Goal: Task Accomplishment & Management: Manage account settings

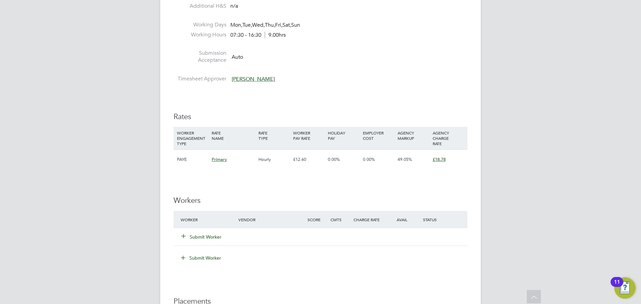
scroll to position [401, 0]
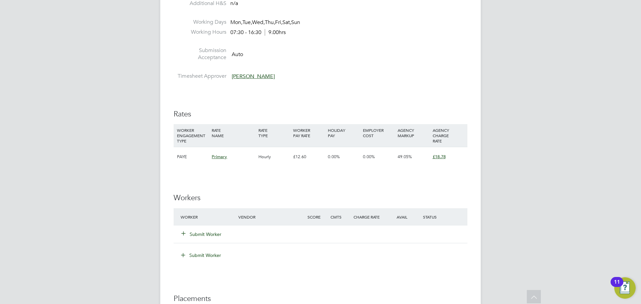
click at [210, 234] on button "Submit Worker" at bounding box center [202, 234] width 40 height 7
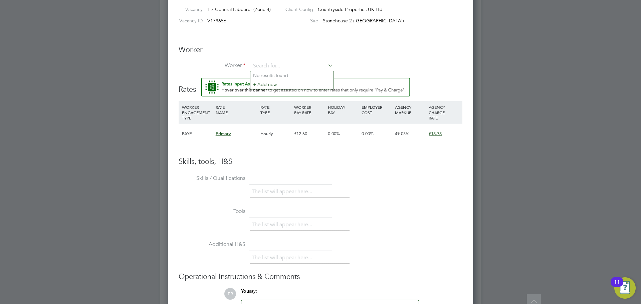
scroll to position [467, 0]
click at [259, 61] on input at bounding box center [292, 65] width 82 height 10
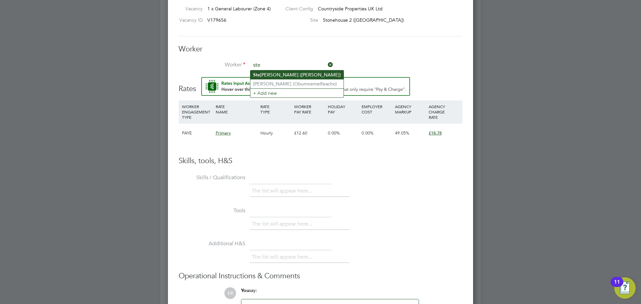
click at [269, 72] on li "Ste ven Adams (StevenAdams)" at bounding box center [296, 74] width 93 height 9
type input "Steven Adams (StevenAdams)"
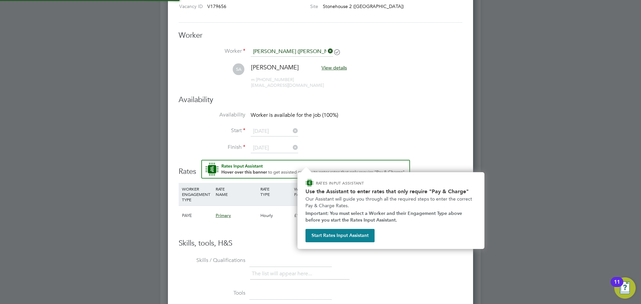
scroll to position [562, 305]
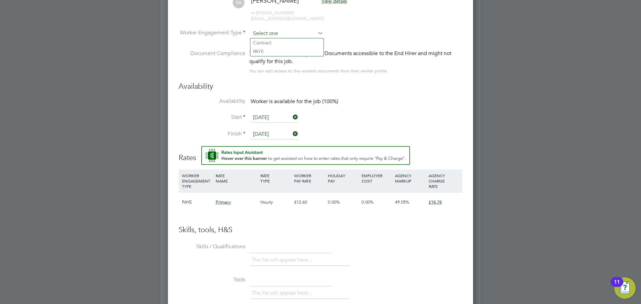
click at [270, 36] on input at bounding box center [287, 34] width 72 height 10
click at [269, 41] on li "Contract" at bounding box center [286, 42] width 73 height 9
type input "Contract"
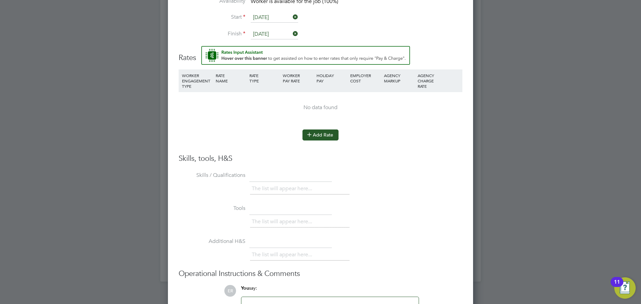
click at [320, 134] on button "Add Rate" at bounding box center [320, 134] width 36 height 11
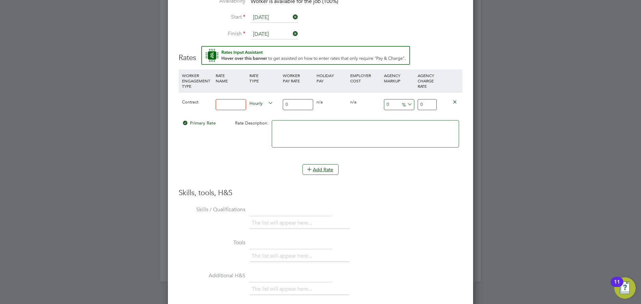
click at [224, 106] on input at bounding box center [231, 104] width 30 height 11
type input "Contract"
click at [293, 105] on input "0" at bounding box center [298, 104] width 30 height 11
drag, startPoint x: 293, startPoint y: 105, endPoint x: 286, endPoint y: 105, distance: 7.7
click at [286, 105] on input "0" at bounding box center [298, 104] width 30 height 11
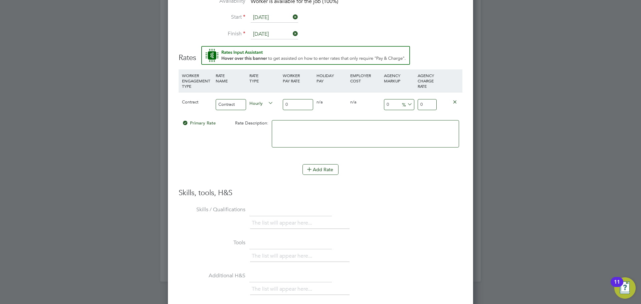
type input "1"
type input "16"
type input "16.8"
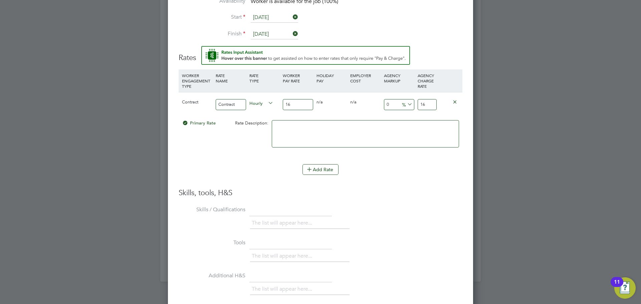
type input "16.8"
type input "16.85"
click at [438, 146] on textarea at bounding box center [365, 133] width 187 height 27
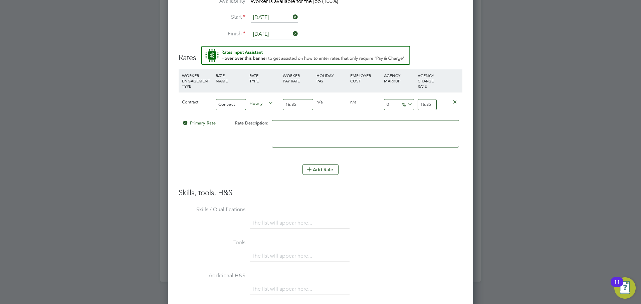
click at [432, 106] on input "16.85" at bounding box center [427, 104] width 19 height 11
drag, startPoint x: 423, startPoint y: 105, endPoint x: 416, endPoint y: 105, distance: 7.0
click at [416, 105] on div "16.85" at bounding box center [427, 104] width 22 height 24
type input "-94.06528189910979"
type input "1"
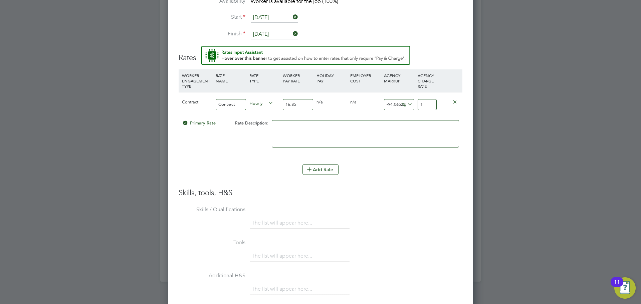
type input "6.824925816023739"
type input "18"
type input "10.979228486646884"
type input "18.7"
type input "11.4540059347181"
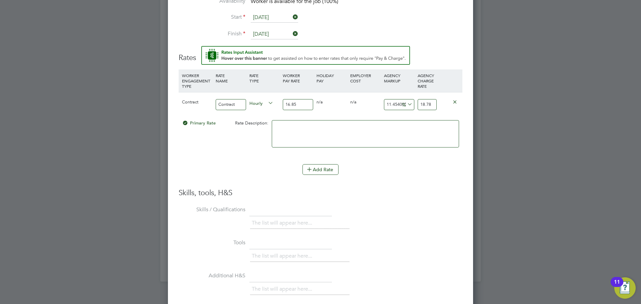
type input "18.78"
click at [419, 179] on li "Add Rate" at bounding box center [321, 172] width 284 height 17
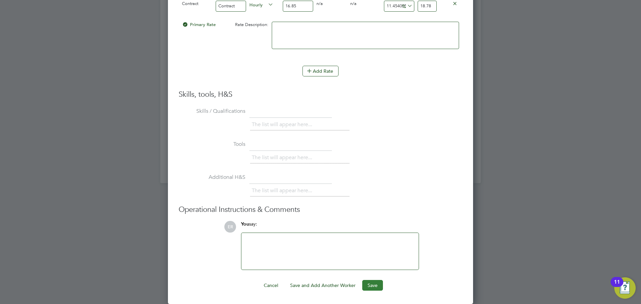
click at [369, 283] on button "Save" at bounding box center [372, 285] width 21 height 11
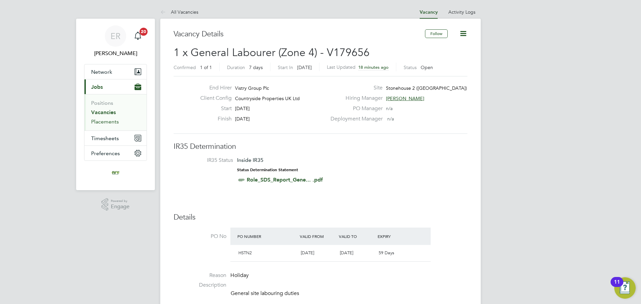
click at [113, 121] on link "Placements" at bounding box center [105, 121] width 28 height 6
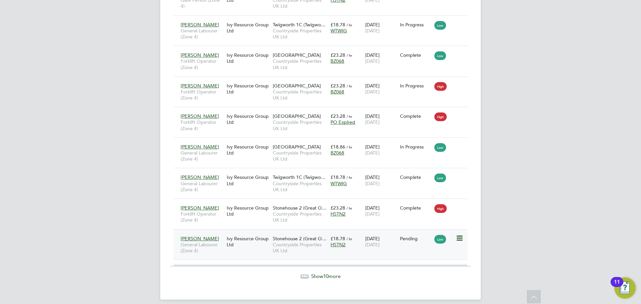
click at [461, 234] on icon at bounding box center [459, 238] width 7 height 8
click at [427, 275] on li "Start" at bounding box center [438, 273] width 47 height 9
type input "Victor Gheti"
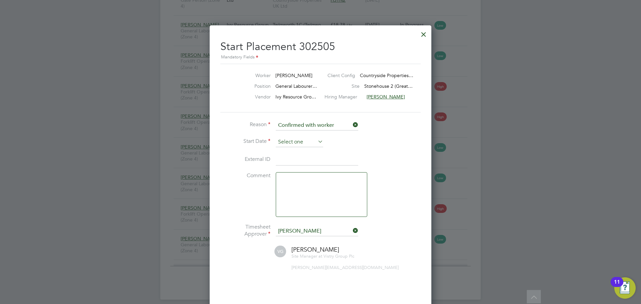
click at [304, 141] on input at bounding box center [299, 142] width 47 height 10
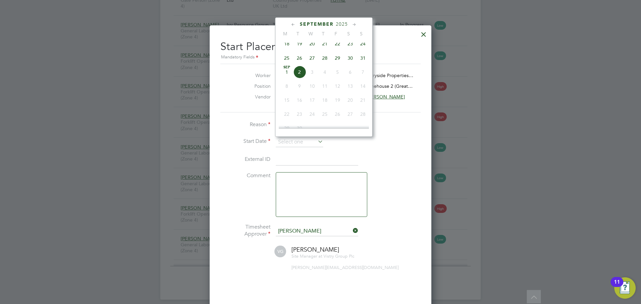
click at [300, 62] on span "26" at bounding box center [299, 58] width 13 height 13
type input "26 Aug 2025"
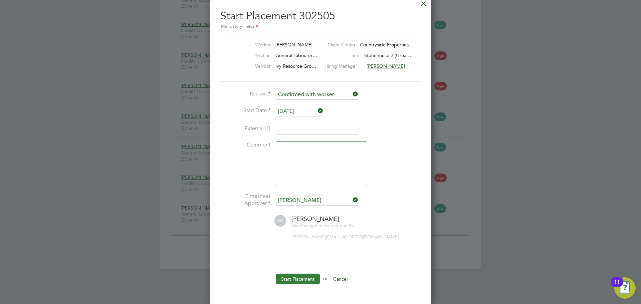
click at [302, 277] on button "Start Placement" at bounding box center [298, 279] width 44 height 11
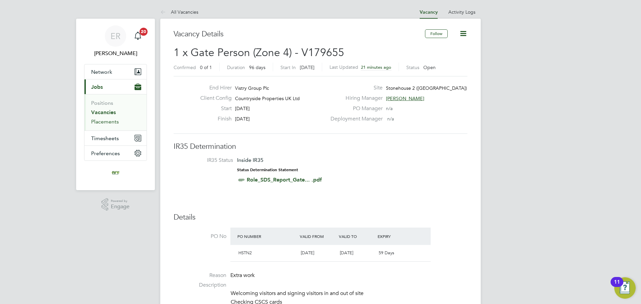
click at [102, 121] on link "Placements" at bounding box center [105, 121] width 28 height 6
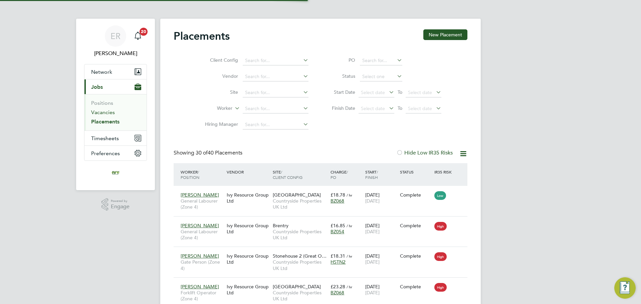
click at [104, 113] on link "Vacancies" at bounding box center [103, 112] width 24 height 6
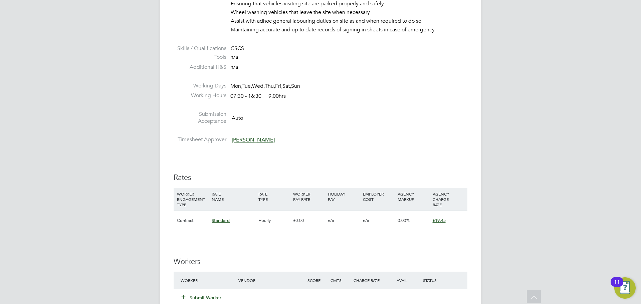
scroll to position [467, 0]
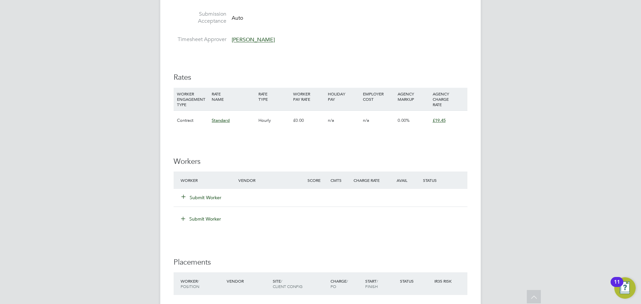
click at [195, 197] on button "Submit Worker" at bounding box center [202, 197] width 40 height 7
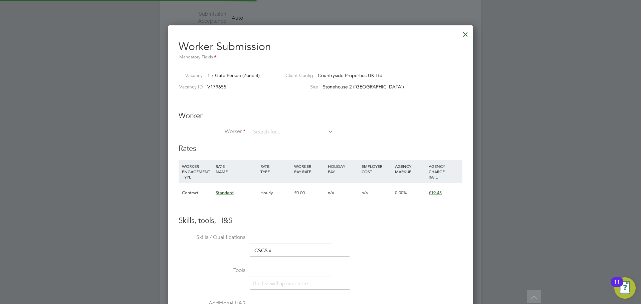
scroll to position [405, 305]
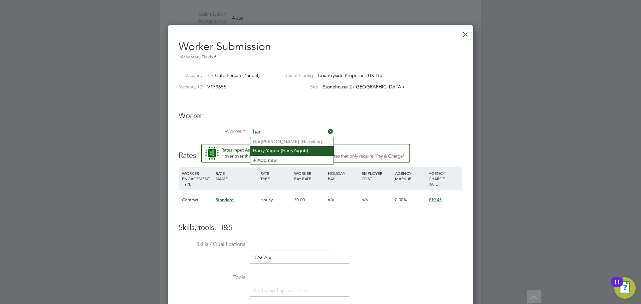
click at [305, 150] on li "Har ry Yagob (HarryYagob)" at bounding box center [291, 150] width 83 height 9
type input "Harry Yagob (HarryYagob)"
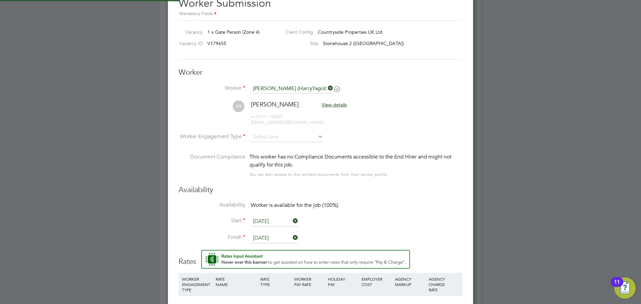
scroll to position [567, 0]
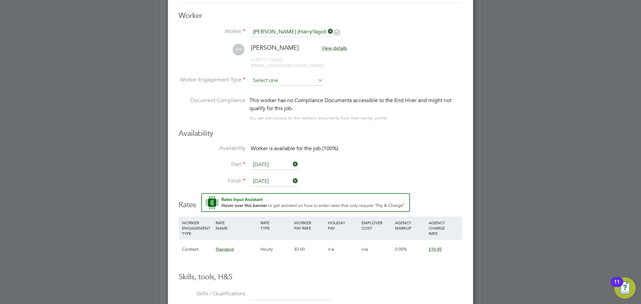
click at [265, 84] on input at bounding box center [287, 81] width 72 height 10
click at [266, 92] on li "Contract" at bounding box center [286, 89] width 73 height 9
type input "Contract"
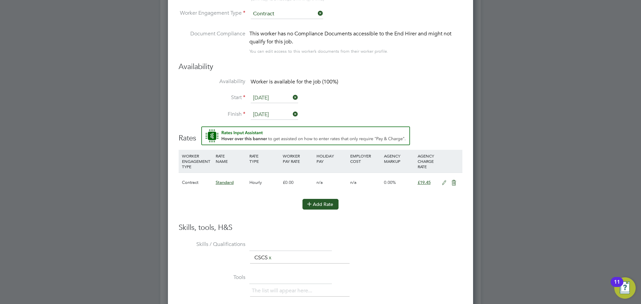
click at [315, 205] on button "Add Rate" at bounding box center [320, 204] width 36 height 11
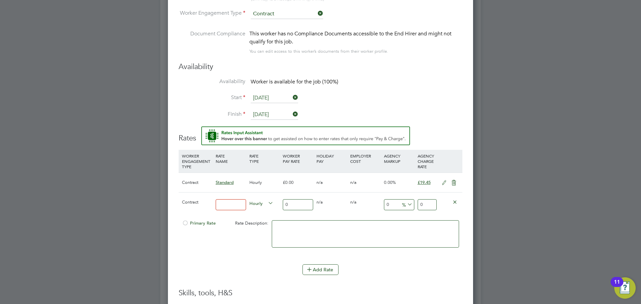
click at [230, 204] on input at bounding box center [231, 204] width 30 height 11
type input "Contract"
drag, startPoint x: 292, startPoint y: 208, endPoint x: 281, endPoint y: 207, distance: 11.0
click at [281, 207] on div "0" at bounding box center [298, 205] width 34 height 24
type input "1"
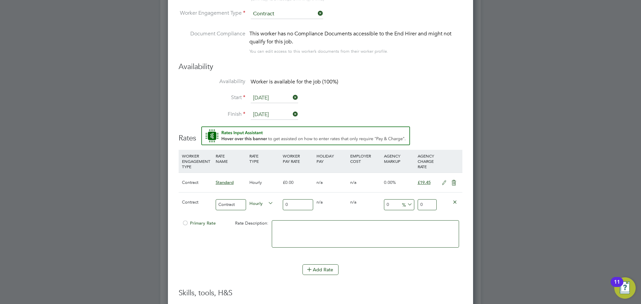
type input "1"
type input "17"
type input "17.00"
drag, startPoint x: 427, startPoint y: 205, endPoint x: 410, endPoint y: 208, distance: 17.9
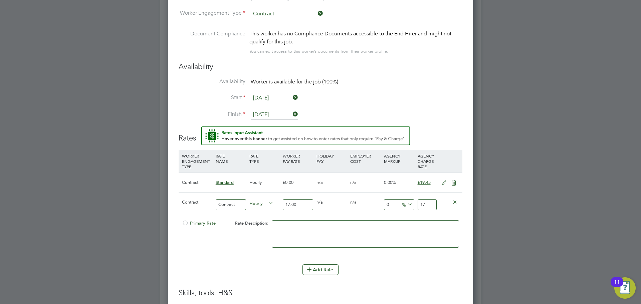
click at [413, 208] on div "Contract Contract Hourly 17.00 0 n/a 0 n/a 0 0 % 17" at bounding box center [321, 204] width 284 height 25
type input "-94.11764705882354"
type input "1"
type input "11.764705882352942"
type input "19"
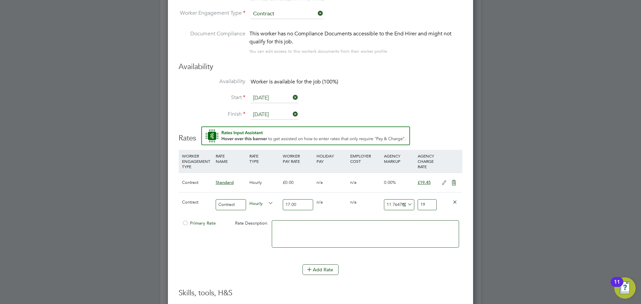
type input "14.117647058823529"
type input "19.4"
type input "14.411764705882353"
type input "19.45"
click at [404, 270] on div "Add Rate" at bounding box center [321, 269] width 284 height 11
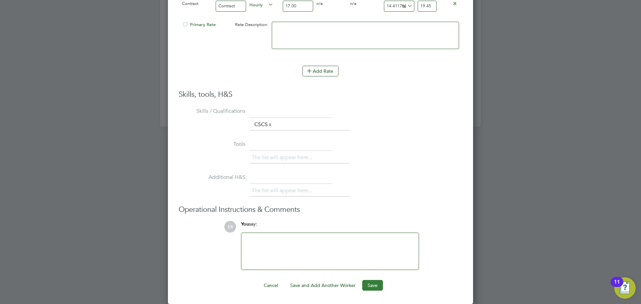
click at [372, 288] on button "Save" at bounding box center [372, 285] width 21 height 11
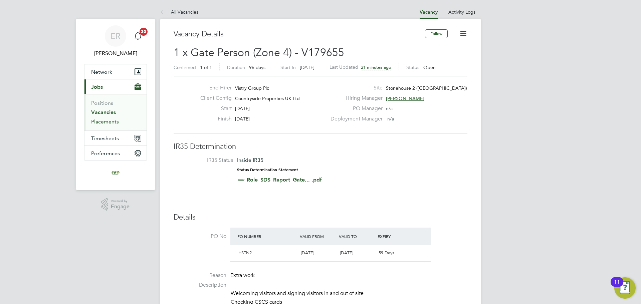
click at [102, 123] on link "Placements" at bounding box center [105, 121] width 28 height 6
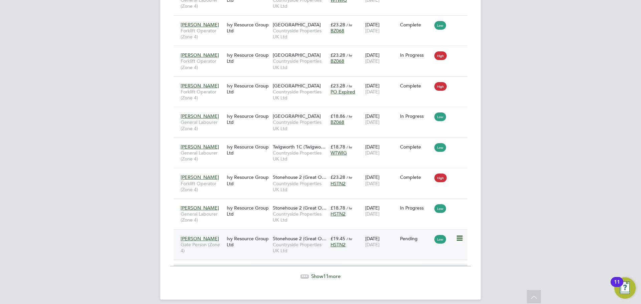
click at [459, 234] on icon at bounding box center [459, 238] width 7 height 8
click at [425, 272] on li "Start" at bounding box center [438, 273] width 47 height 9
type input "Victor Gheti"
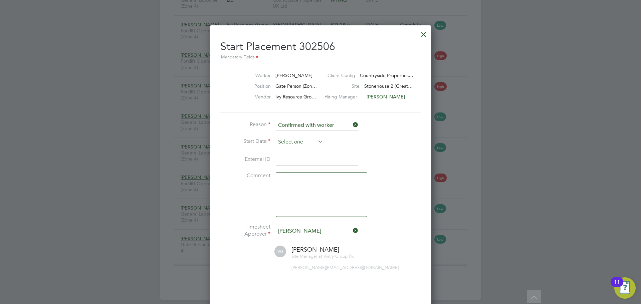
click at [305, 144] on input at bounding box center [299, 142] width 47 height 10
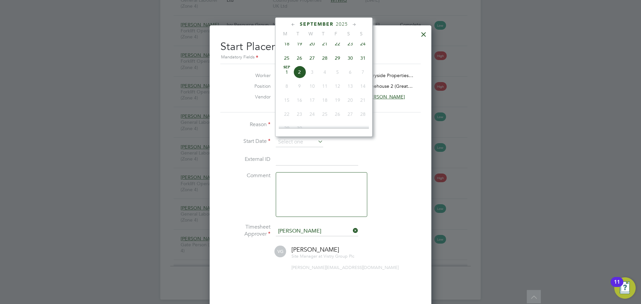
click at [296, 62] on span "26" at bounding box center [299, 58] width 13 height 13
type input "26 Aug 2025"
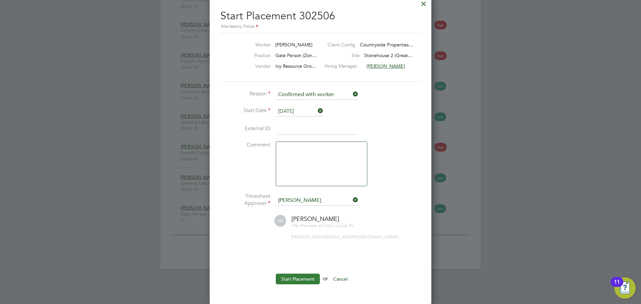
click at [295, 277] on button "Start Placement" at bounding box center [298, 279] width 44 height 11
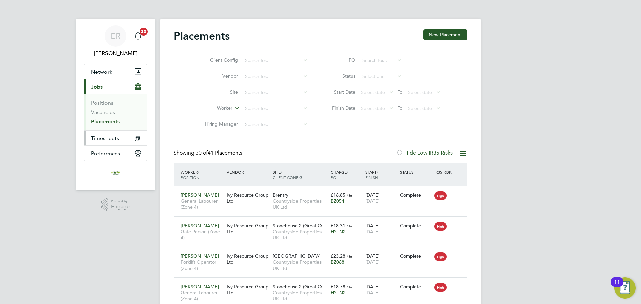
click at [96, 138] on span "Timesheets" at bounding box center [105, 138] width 28 height 6
click at [109, 136] on span "Timesheets" at bounding box center [105, 138] width 28 height 6
click at [111, 117] on link "Timesheets" at bounding box center [105, 118] width 28 height 6
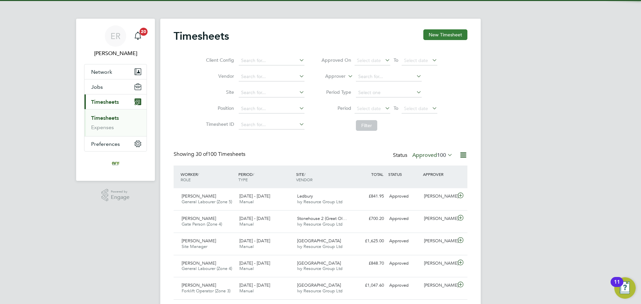
click at [450, 31] on button "New Timesheet" at bounding box center [445, 34] width 44 height 11
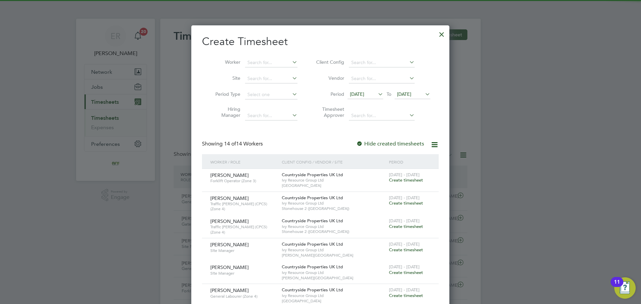
click at [411, 94] on span "26 Aug 2025" at bounding box center [404, 94] width 14 height 6
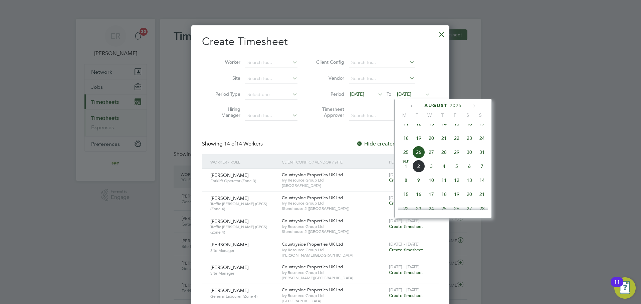
click at [483, 159] on span "31" at bounding box center [482, 152] width 13 height 13
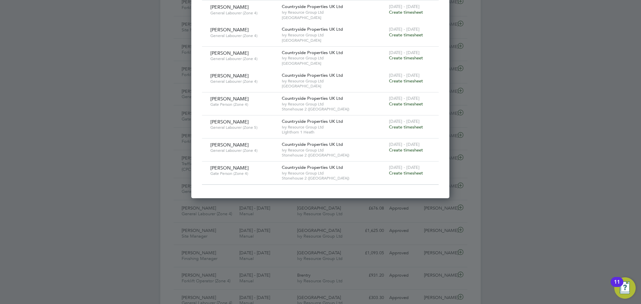
click at [407, 173] on span "Create timesheet" at bounding box center [406, 173] width 34 height 6
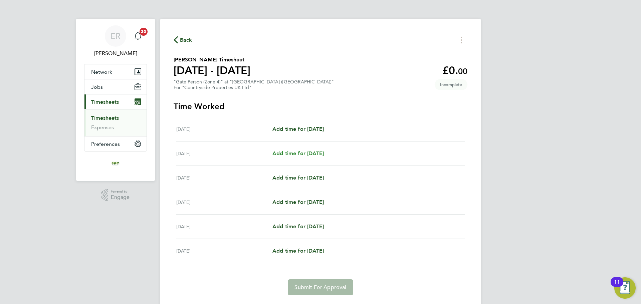
click at [289, 150] on span "Add time for Wed 27 Aug" at bounding box center [297, 153] width 51 height 6
select select "30"
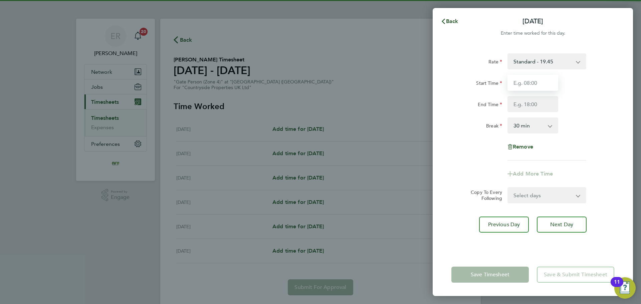
drag, startPoint x: 513, startPoint y: 78, endPoint x: 517, endPoint y: 80, distance: 3.9
click at [513, 78] on input "Start Time" at bounding box center [532, 83] width 51 height 16
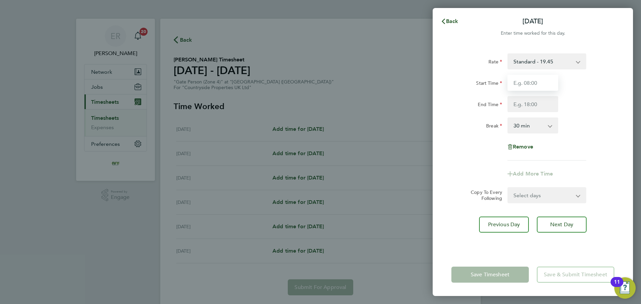
type input "07:30"
click at [530, 102] on input "End Time" at bounding box center [532, 104] width 51 height 16
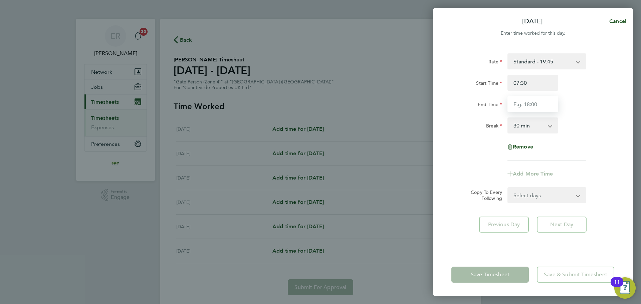
type input "17:00"
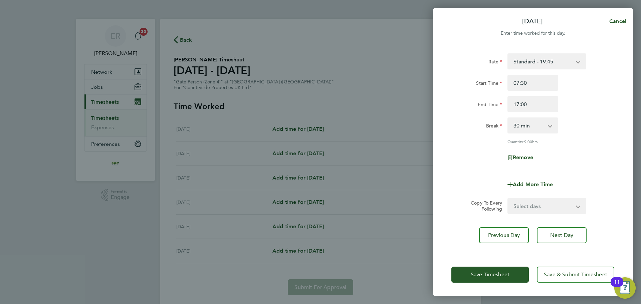
click at [576, 120] on div "Break 0 min 15 min 30 min 45 min 60 min 75 min 90 min" at bounding box center [533, 125] width 168 height 16
click at [576, 205] on select "Select days Day Weekday (Mon-Fri) Weekend (Sat-Sun) Thursday Friday Saturday Su…" at bounding box center [543, 206] width 70 height 15
select select "WEEKDAY"
click at [508, 199] on select "Select days Day Weekday (Mon-Fri) Weekend (Sat-Sun) Thursday Friday Saturday Su…" at bounding box center [543, 206] width 70 height 15
select select "2025-08-31"
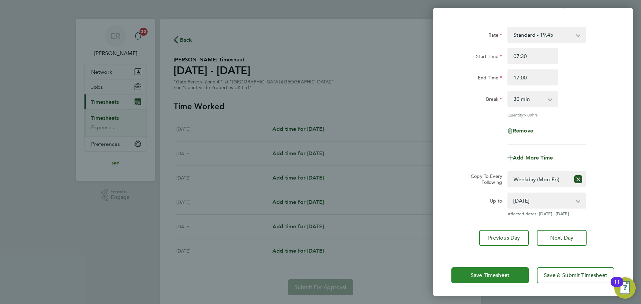
click at [505, 281] on button "Save Timesheet" at bounding box center [489, 275] width 77 height 16
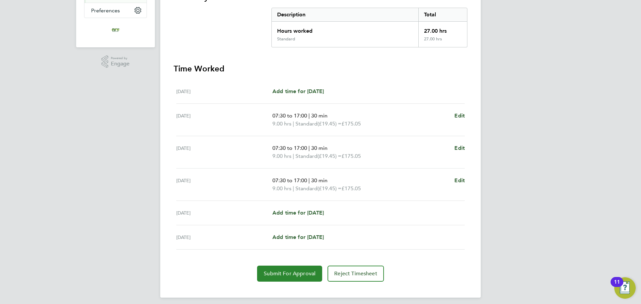
click at [304, 270] on span "Submit For Approval" at bounding box center [290, 273] width 52 height 7
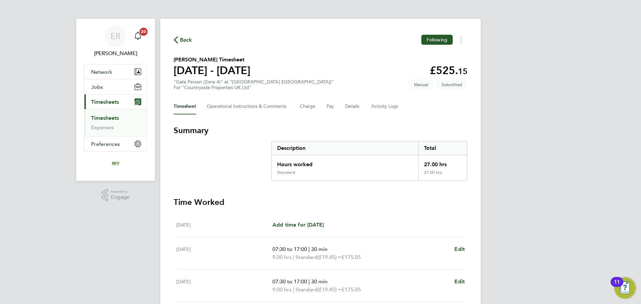
click at [112, 119] on link "Timesheets" at bounding box center [105, 118] width 28 height 6
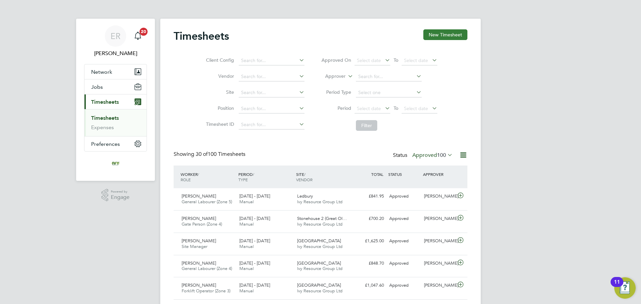
click at [452, 37] on button "New Timesheet" at bounding box center [445, 34] width 44 height 11
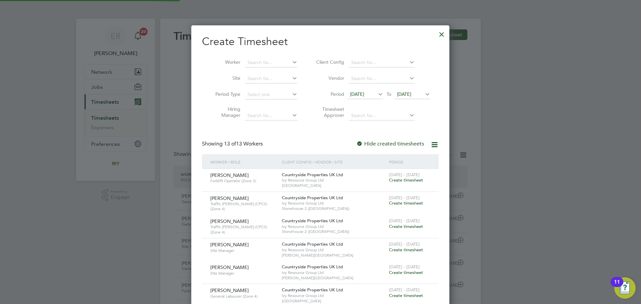
click at [424, 94] on icon at bounding box center [424, 93] width 0 height 9
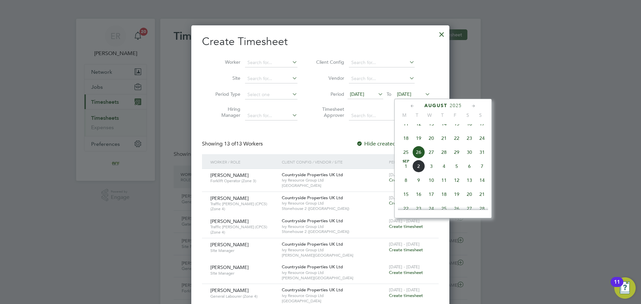
click at [482, 155] on span "31" at bounding box center [482, 152] width 13 height 13
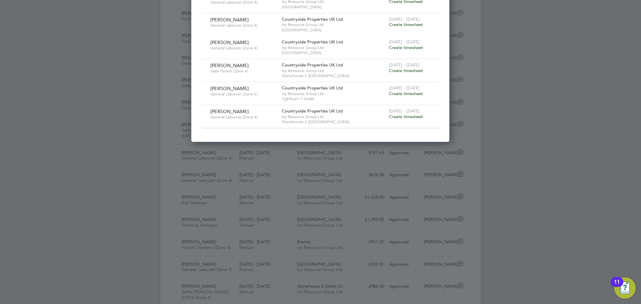
click at [406, 117] on span "Create timesheet" at bounding box center [406, 117] width 34 height 6
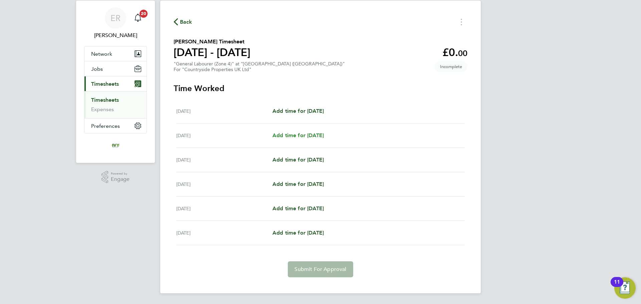
click at [299, 137] on span "Add time for Wed 27 Aug" at bounding box center [297, 135] width 51 height 6
select select "30"
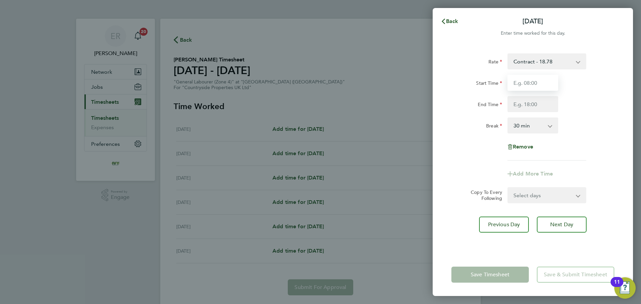
click at [542, 85] on input "Start Time" at bounding box center [532, 83] width 51 height 16
type input "07:30"
click at [543, 106] on input "End Time" at bounding box center [532, 104] width 51 height 16
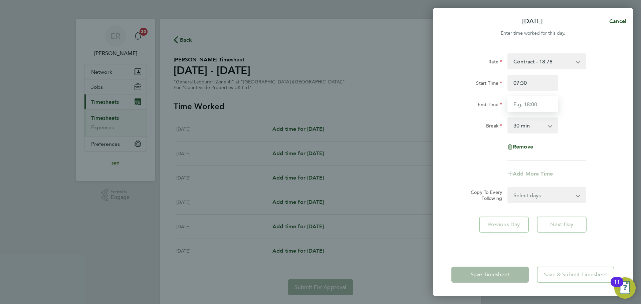
type input "17:00"
click at [572, 136] on div "Rate Contract - 18.78 Start Time 07:30 End Time 17:00 Break 0 min 15 min 30 min…" at bounding box center [532, 106] width 163 height 107
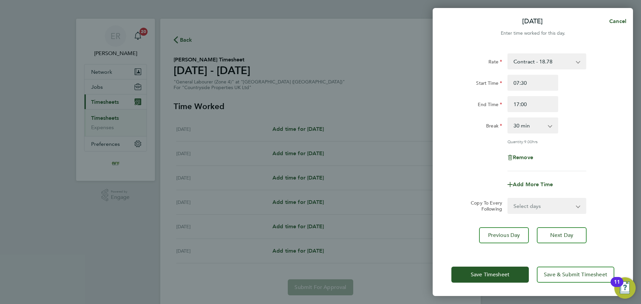
click at [553, 209] on select "Select days Day Weekday (Mon-Fri) Weekend (Sat-Sun) Thursday Friday Saturday Su…" at bounding box center [543, 206] width 70 height 15
select select "WEEKDAY"
click at [508, 199] on select "Select days Day Weekday (Mon-Fri) Weekend (Sat-Sun) Thursday Friday Saturday Su…" at bounding box center [543, 206] width 70 height 15
select select "2025-08-31"
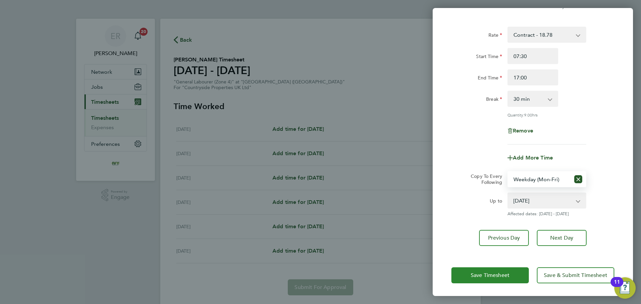
click at [514, 272] on button "Save Timesheet" at bounding box center [489, 275] width 77 height 16
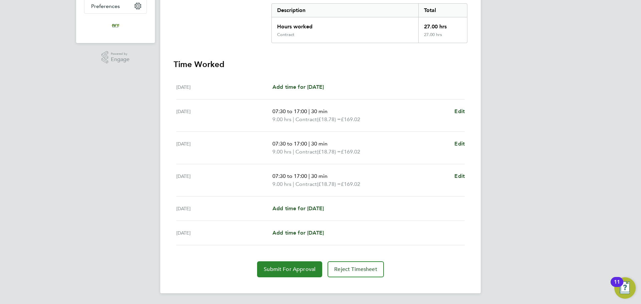
click at [304, 270] on span "Submit For Approval" at bounding box center [290, 269] width 52 height 7
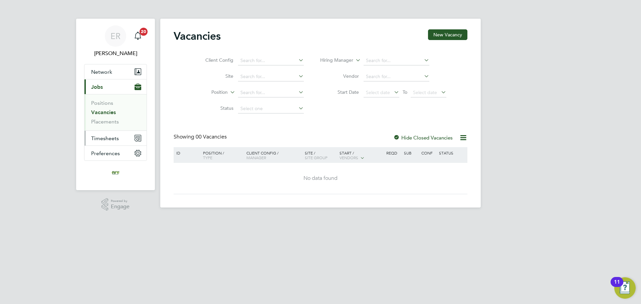
click at [105, 140] on span "Timesheets" at bounding box center [105, 138] width 28 height 6
click at [101, 139] on span "Timesheets" at bounding box center [105, 138] width 28 height 6
click at [104, 119] on link "Timesheets" at bounding box center [105, 118] width 28 height 6
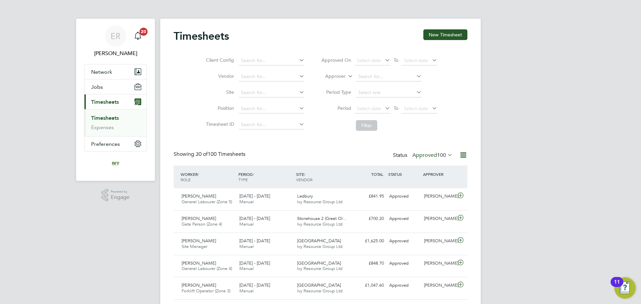
click at [446, 155] on icon at bounding box center [446, 154] width 0 height 9
click at [436, 185] on li "Submitted" at bounding box center [426, 185] width 31 height 9
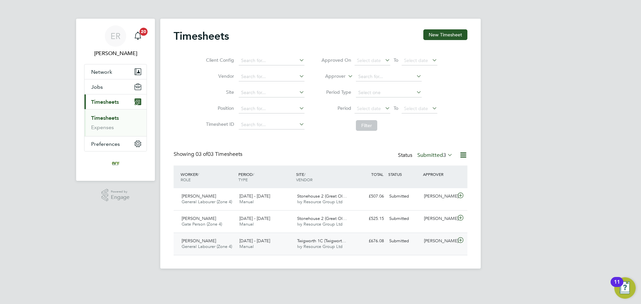
click at [442, 243] on div "[PERSON_NAME]" at bounding box center [438, 241] width 35 height 11
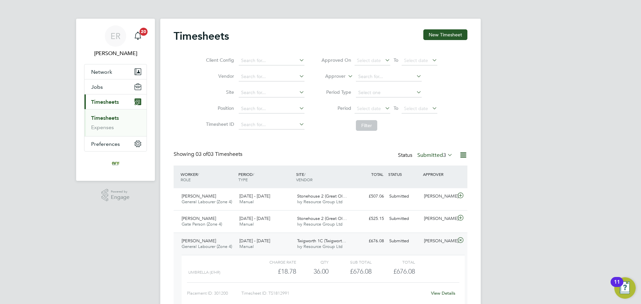
click at [444, 296] on link "View Details" at bounding box center [443, 293] width 24 height 6
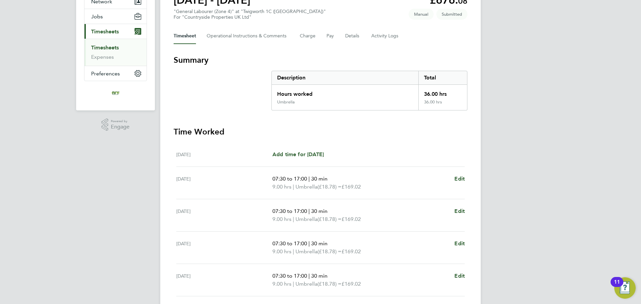
scroll to position [70, 0]
drag, startPoint x: 354, startPoint y: 35, endPoint x: 376, endPoint y: 35, distance: 22.0
click at [354, 35] on button "Details" at bounding box center [352, 36] width 15 height 16
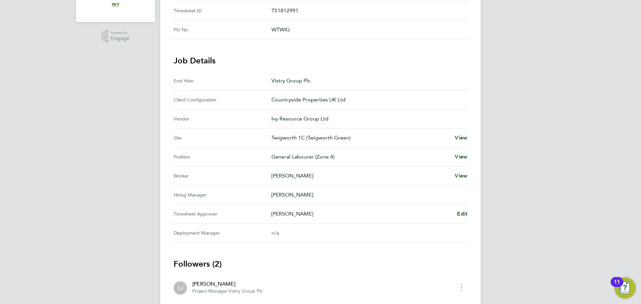
scroll to position [167, 0]
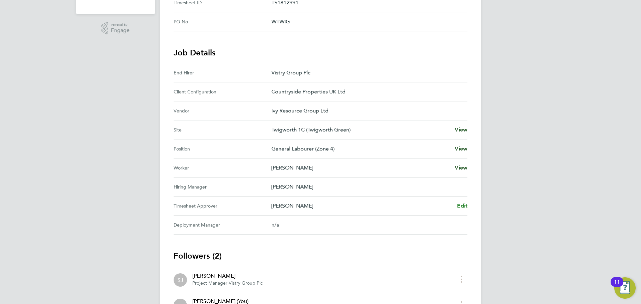
click at [461, 207] on span "Edit" at bounding box center [462, 206] width 10 height 6
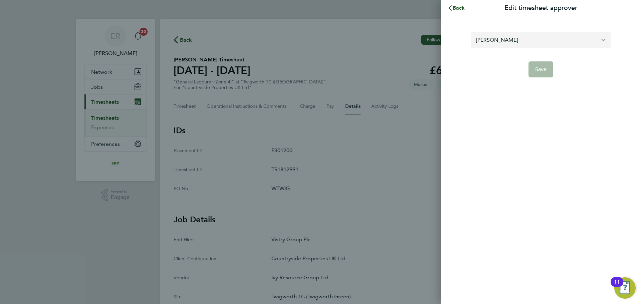
click at [488, 41] on input "[PERSON_NAME]" at bounding box center [541, 40] width 140 height 16
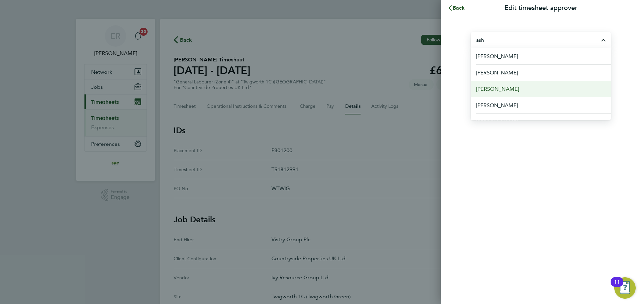
click at [517, 91] on li "[PERSON_NAME]" at bounding box center [541, 89] width 140 height 16
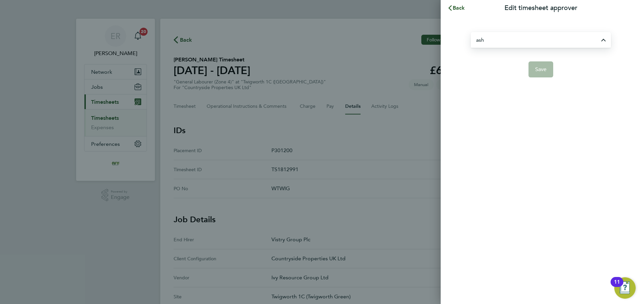
type input "[PERSON_NAME]"
click at [543, 72] on span "Save" at bounding box center [541, 69] width 12 height 7
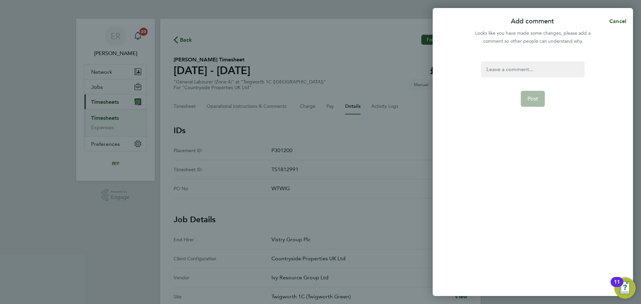
click at [541, 74] on div at bounding box center [532, 69] width 103 height 16
click at [546, 94] on form ". Post" at bounding box center [532, 136] width 108 height 151
click at [537, 97] on span "Post" at bounding box center [532, 98] width 11 height 7
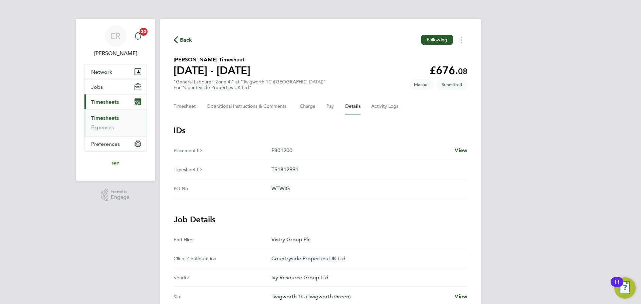
click at [105, 106] on button "Current page: Timesheets" at bounding box center [115, 101] width 62 height 15
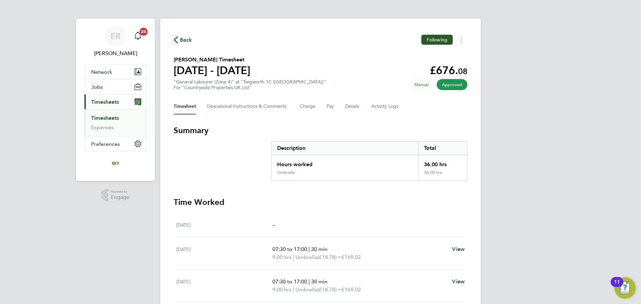
click at [105, 103] on span "Timesheets" at bounding box center [105, 102] width 28 height 6
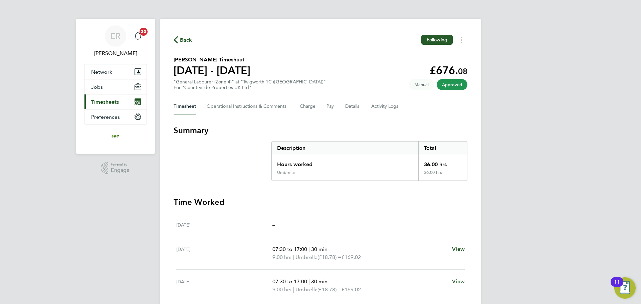
click at [109, 106] on button "Current page: Timesheets" at bounding box center [115, 101] width 62 height 15
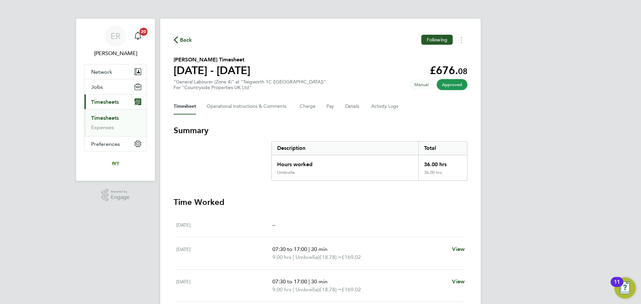
click at [108, 119] on link "Timesheets" at bounding box center [105, 118] width 28 height 6
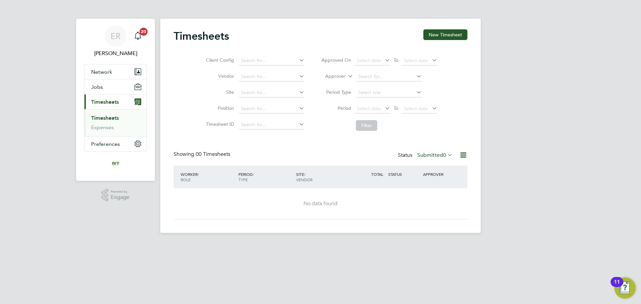
click at [459, 156] on icon at bounding box center [463, 155] width 8 height 8
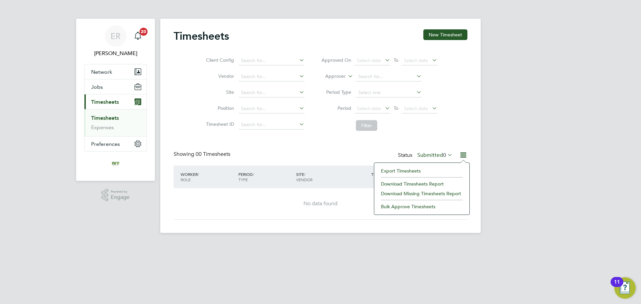
click at [349, 200] on div "No data found" at bounding box center [320, 203] width 280 height 31
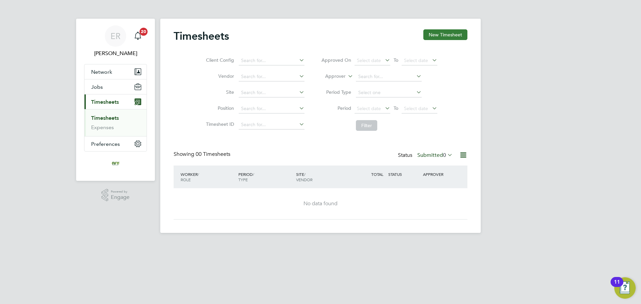
click at [445, 33] on button "New Timesheet" at bounding box center [445, 34] width 44 height 11
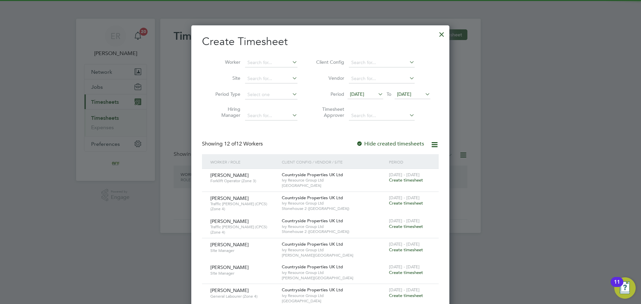
scroll to position [593, 258]
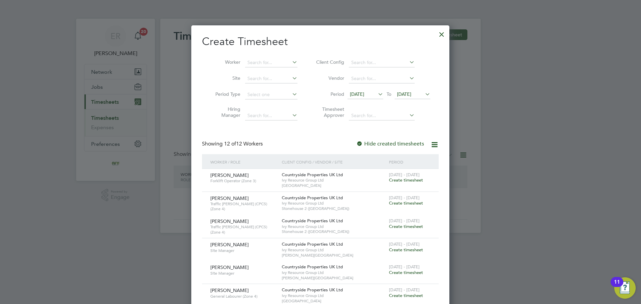
click at [411, 96] on span "26 Aug 2025" at bounding box center [404, 94] width 14 height 6
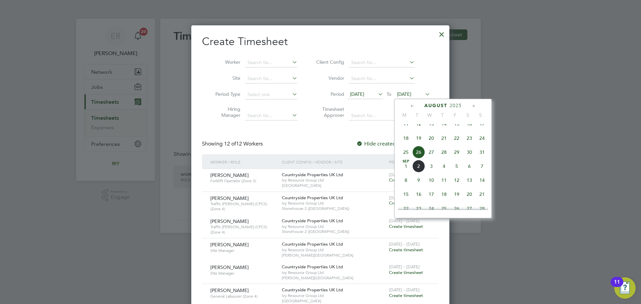
click at [480, 158] on span "31" at bounding box center [482, 152] width 13 height 13
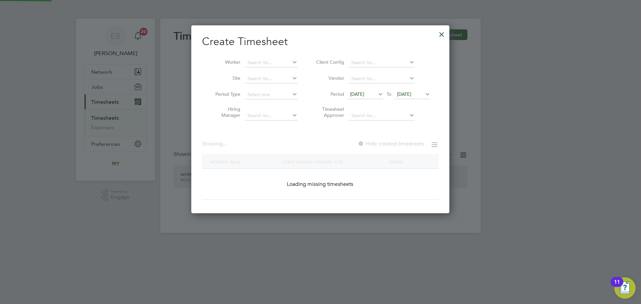
scroll to position [593, 258]
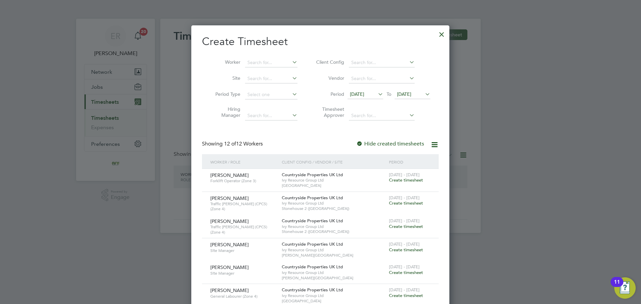
click at [442, 37] on div at bounding box center [442, 33] width 12 height 12
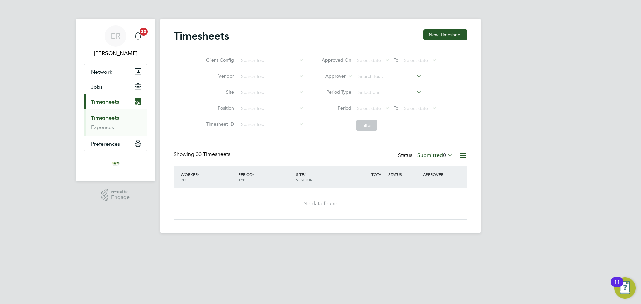
click at [115, 99] on span "Timesheets" at bounding box center [105, 102] width 28 height 6
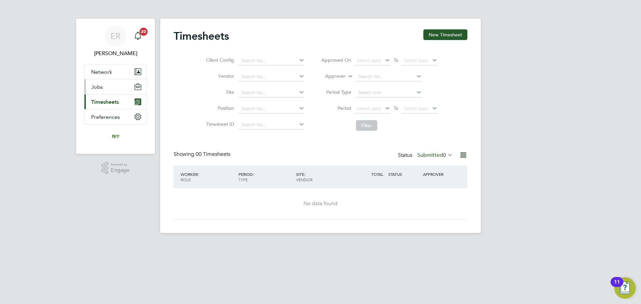
click at [109, 89] on button "Jobs" at bounding box center [115, 86] width 62 height 15
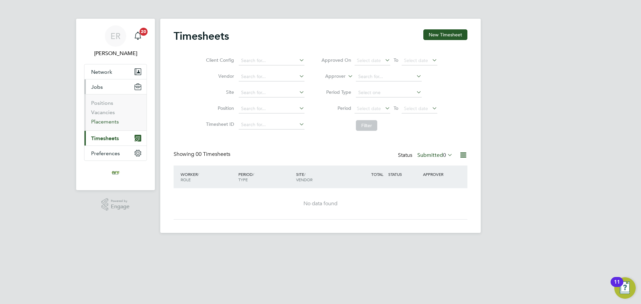
click at [108, 121] on link "Placements" at bounding box center [105, 121] width 28 height 6
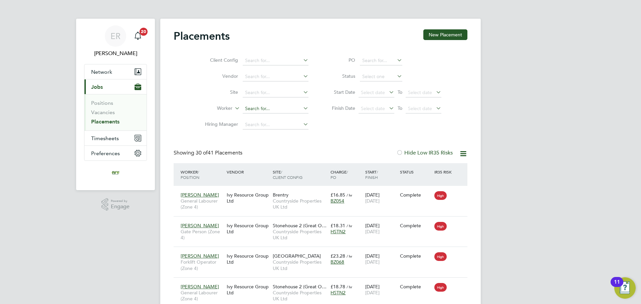
click at [253, 109] on input at bounding box center [276, 108] width 66 height 9
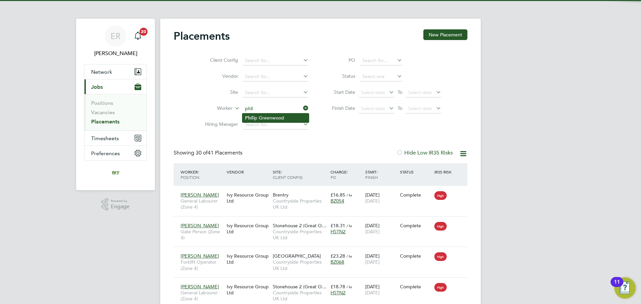
click at [263, 120] on li "Phil ip Greenwood" at bounding box center [275, 117] width 66 height 9
type input "[PERSON_NAME]"
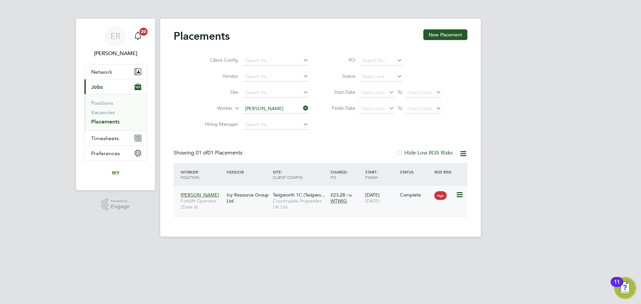
click at [459, 191] on icon at bounding box center [459, 195] width 7 height 8
click at [395, 204] on div "04 Aug 2025 29 Aug 2025" at bounding box center [380, 198] width 35 height 19
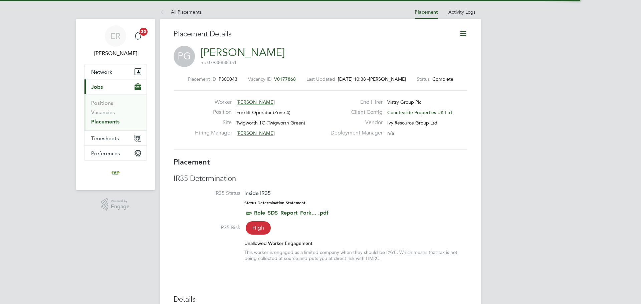
click at [461, 34] on icon at bounding box center [463, 33] width 8 height 8
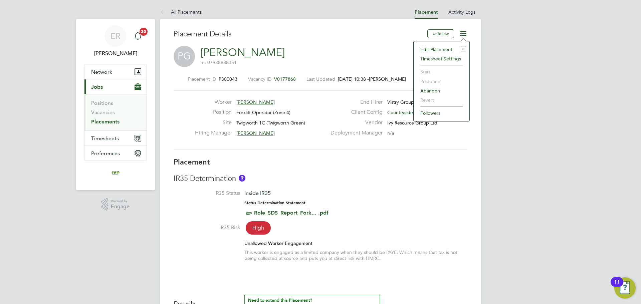
click at [450, 57] on li "Timesheet Settings" at bounding box center [441, 58] width 49 height 9
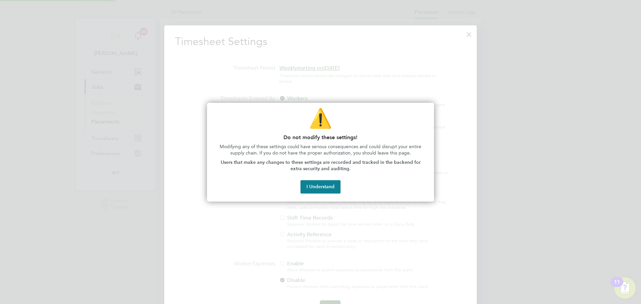
scroll to position [3, 3]
click at [323, 185] on button "I Understand" at bounding box center [320, 186] width 40 height 13
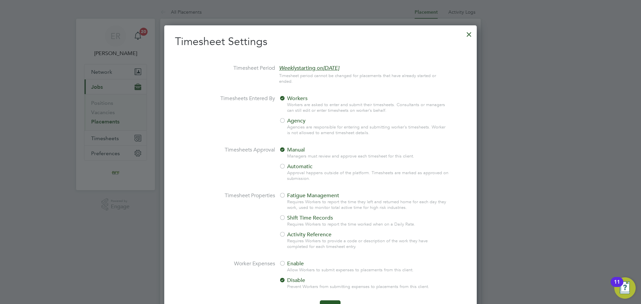
click at [288, 123] on span "Agency" at bounding box center [292, 120] width 26 height 7
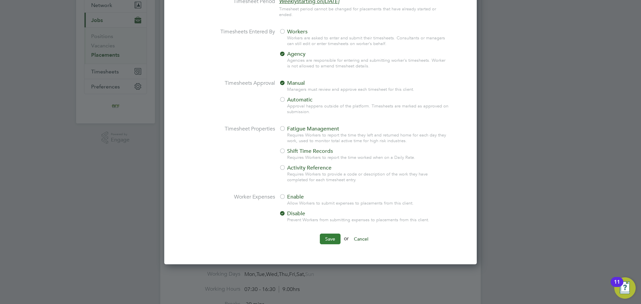
click at [327, 237] on button "Save" at bounding box center [330, 239] width 21 height 11
